Goal: Navigation & Orientation: Find specific page/section

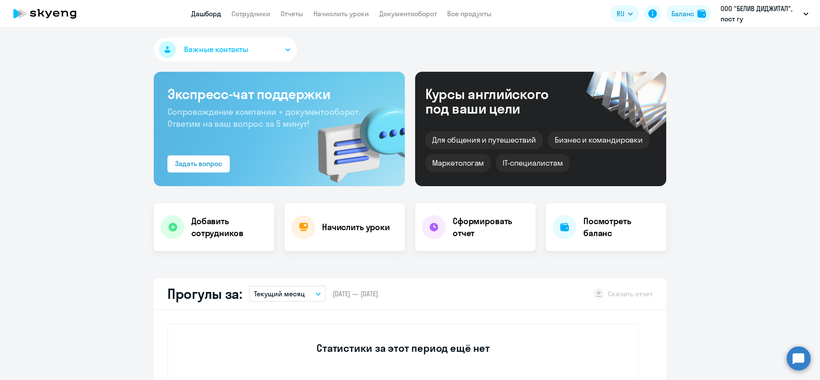
select select "30"
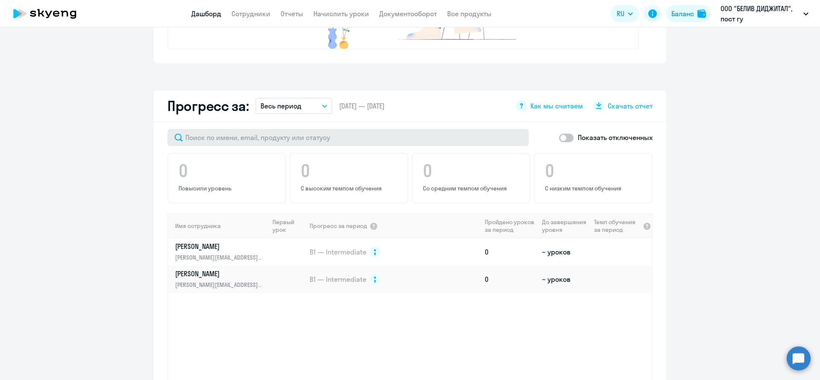
scroll to position [448, 0]
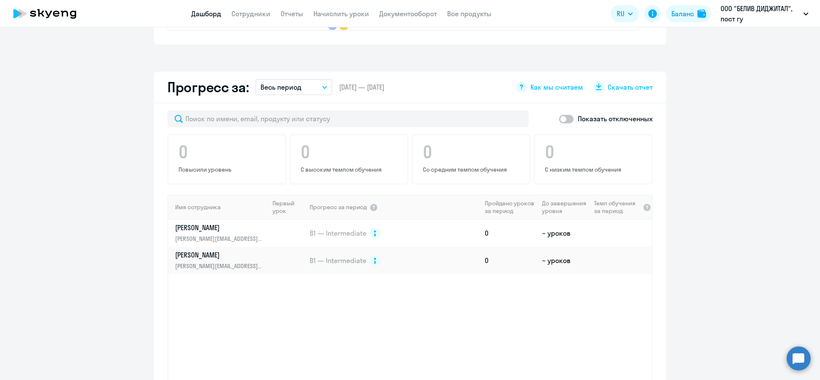
click at [303, 86] on button "Весь период" at bounding box center [293, 87] width 77 height 16
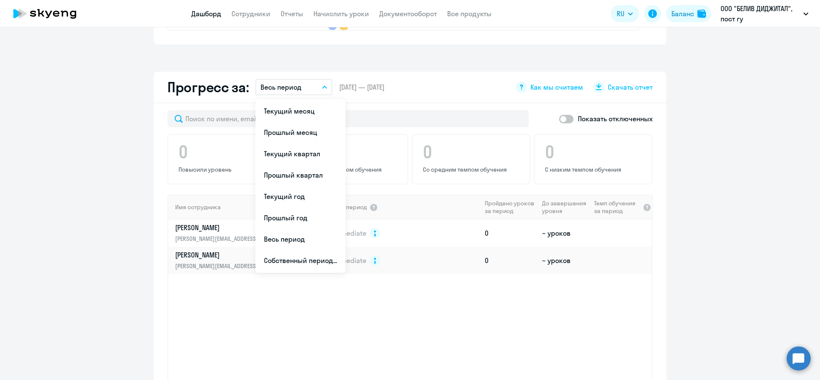
click at [453, 101] on div "Прогресс за: Весь период Текущий месяц Прошлый месяц Текущий квартал Прошлый кв…" at bounding box center [410, 88] width 512 height 32
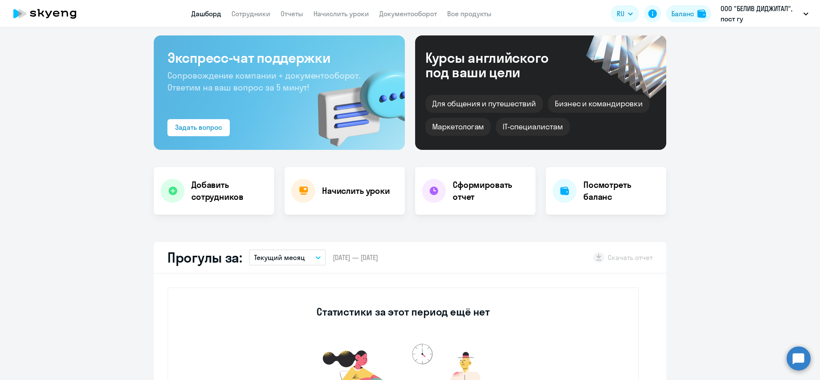
scroll to position [0, 0]
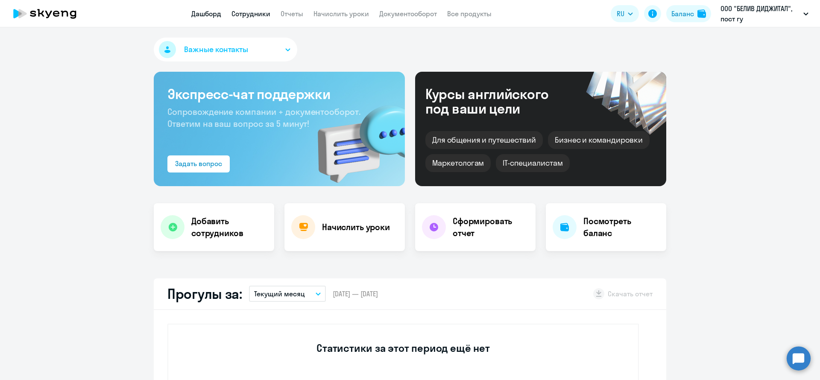
click at [254, 12] on link "Сотрудники" at bounding box center [250, 13] width 39 height 9
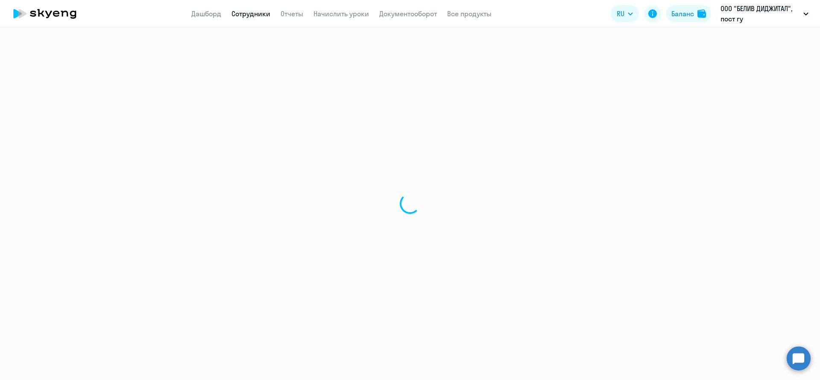
select select "30"
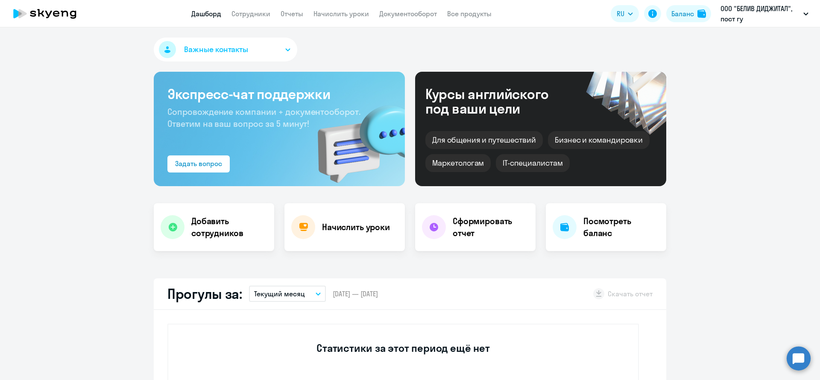
select select "30"
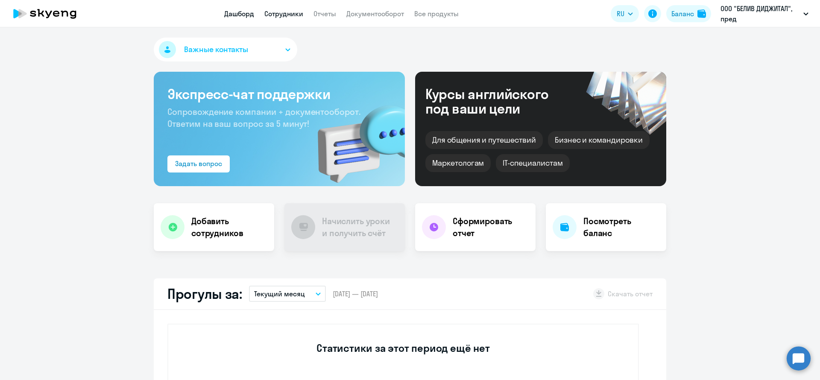
click at [284, 13] on link "Сотрудники" at bounding box center [283, 13] width 39 height 9
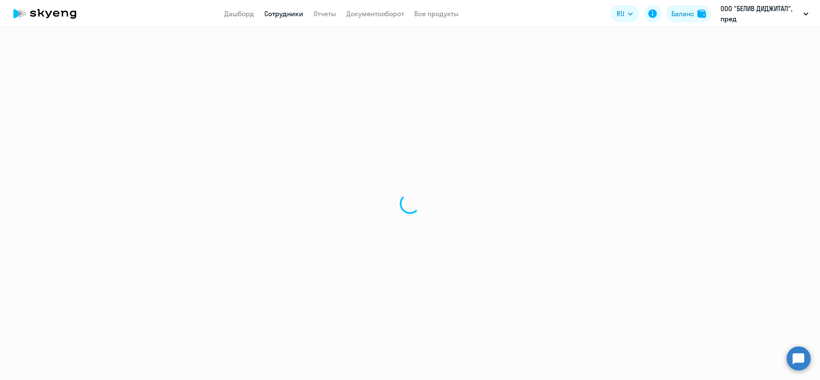
select select "30"
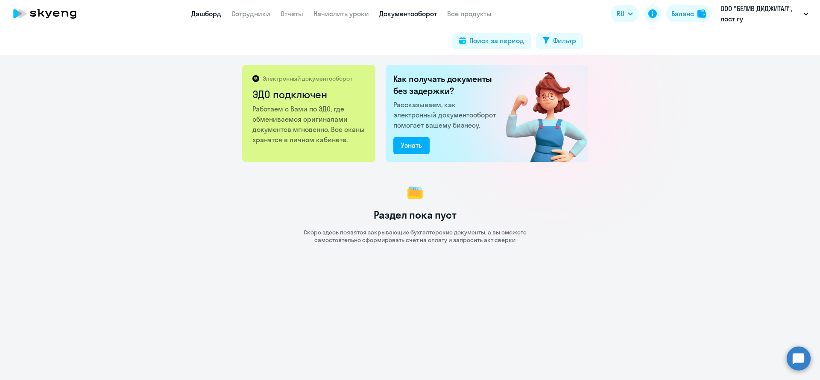
click at [206, 16] on link "Дашборд" at bounding box center [206, 13] width 30 height 9
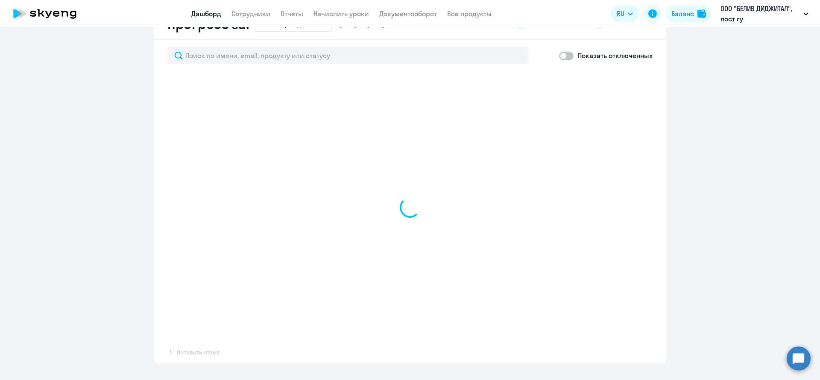
select select "30"
